Goal: Navigation & Orientation: Understand site structure

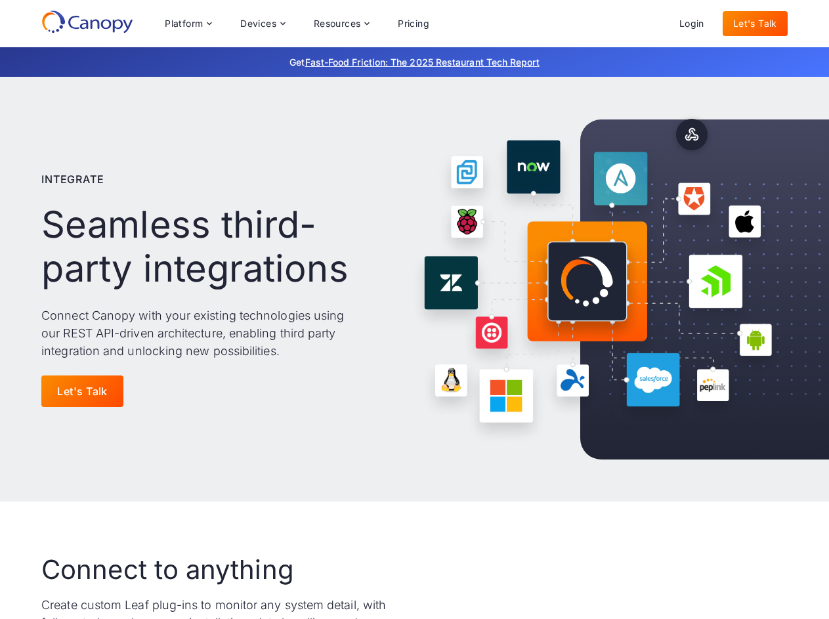
click at [297, 24] on div "Platform Platform Monitor A centralized view of your entire fleet Manage Remote…" at bounding box center [297, 24] width 286 height 26
click at [188, 24] on div "Platform" at bounding box center [184, 23] width 38 height 9
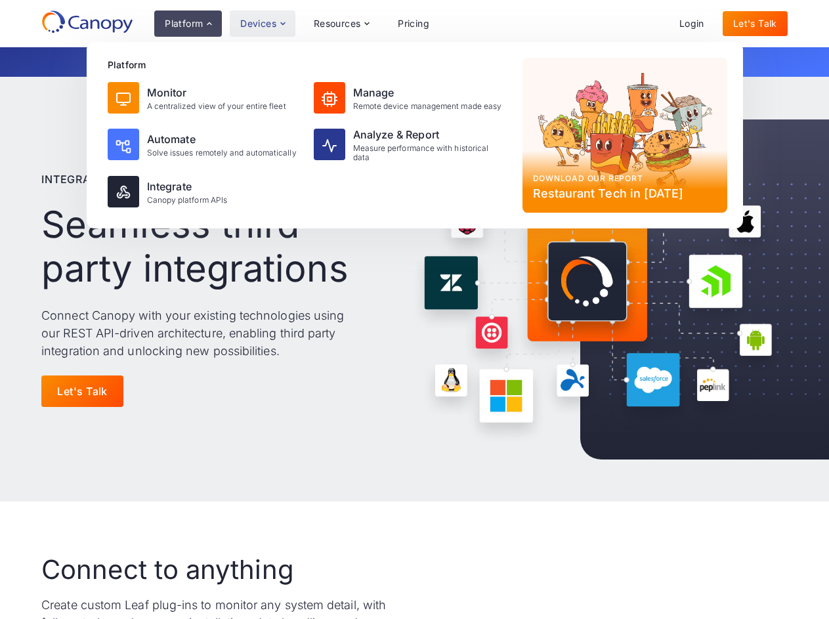
click at [262, 24] on div "Devices" at bounding box center [258, 23] width 36 height 9
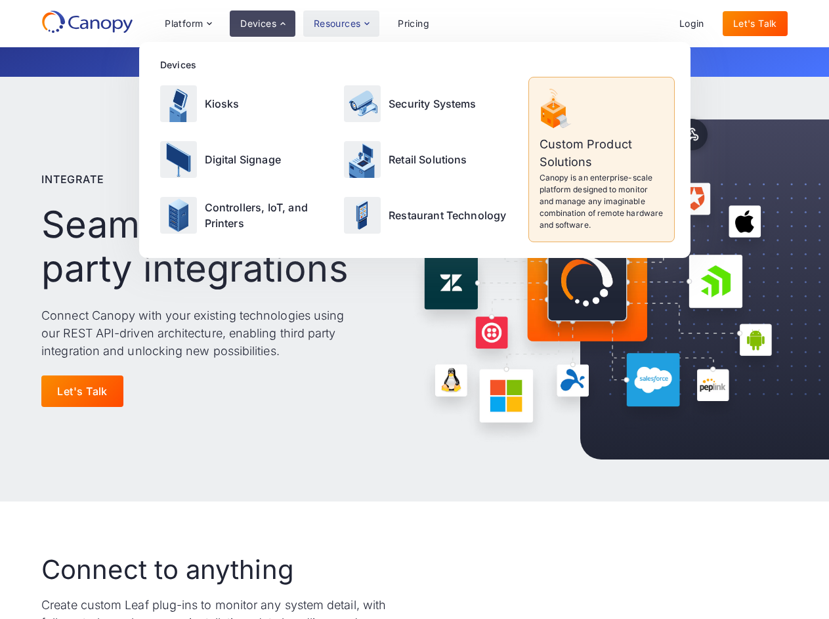
click at [341, 24] on div "Resources" at bounding box center [337, 23] width 47 height 9
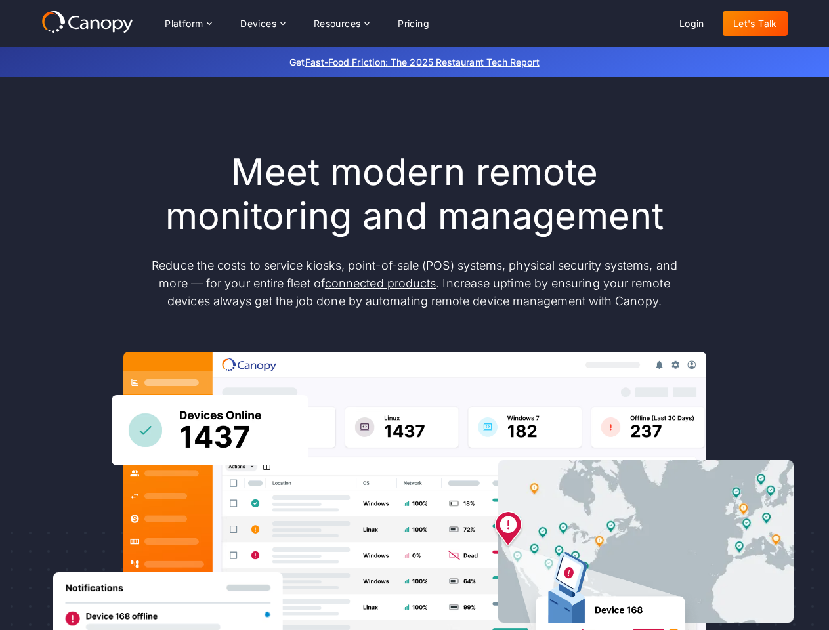
click at [297, 23] on div "Platform Platform Monitor A centralized view of your entire fleet Manage Remote…" at bounding box center [297, 24] width 286 height 26
click at [188, 23] on div "Platform" at bounding box center [184, 23] width 38 height 9
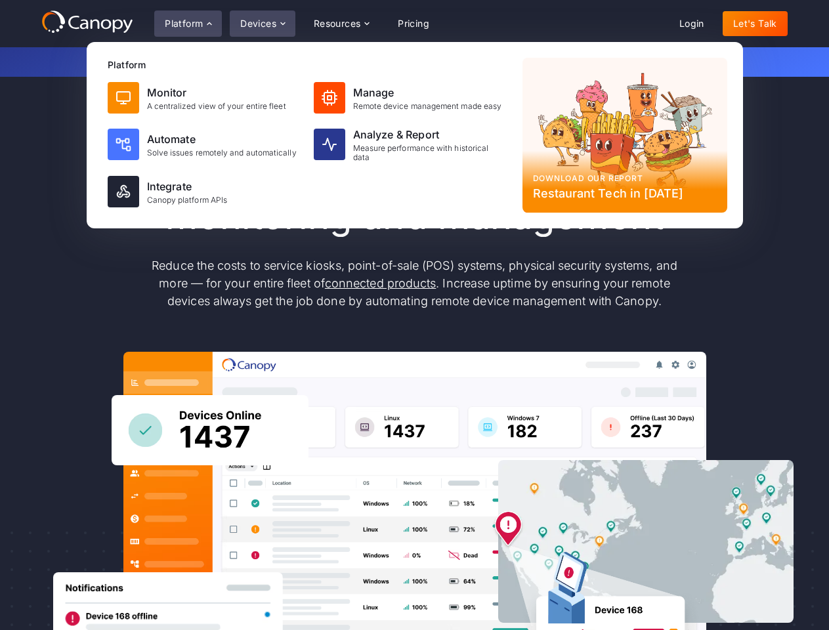
click at [262, 23] on div "Devices" at bounding box center [258, 23] width 36 height 9
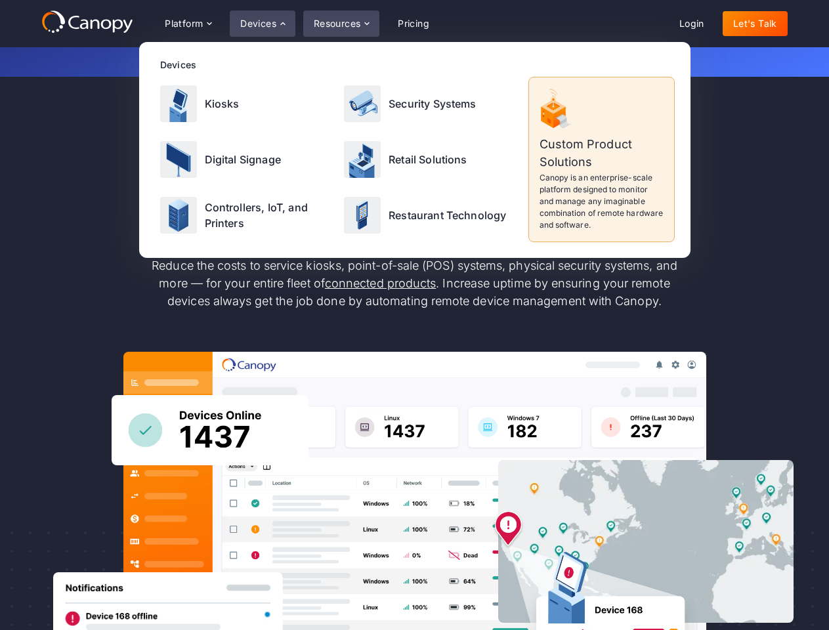
click at [341, 23] on div "Resources" at bounding box center [337, 23] width 47 height 9
